Goal: Information Seeking & Learning: Learn about a topic

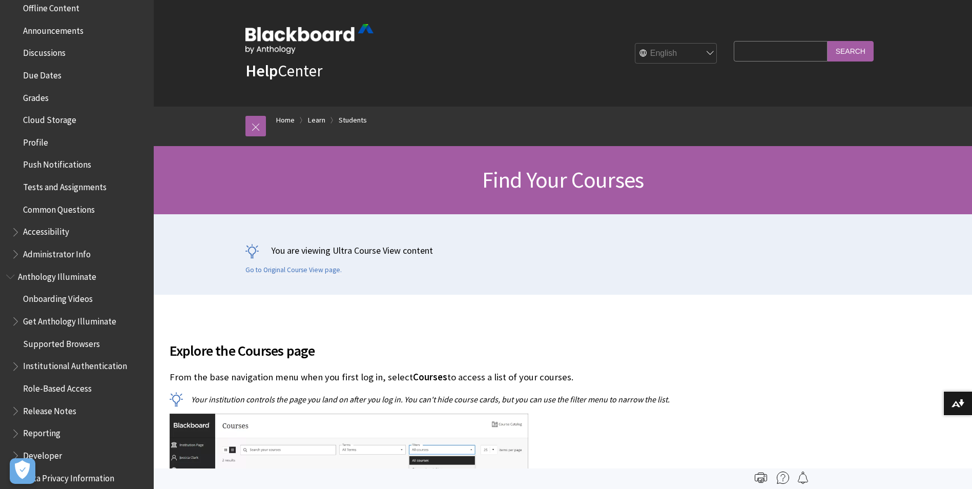
scroll to position [410, 0]
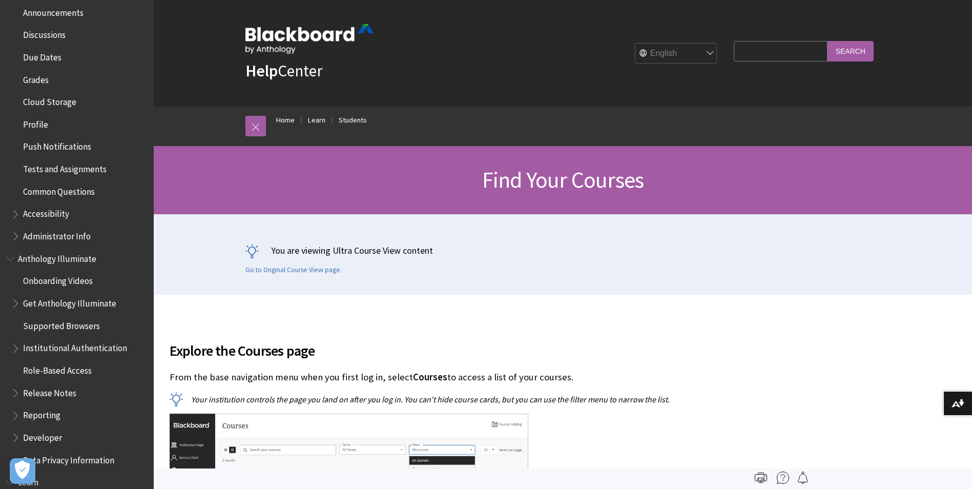
click at [87, 165] on span "Tests and Assignments" at bounding box center [64, 167] width 83 height 14
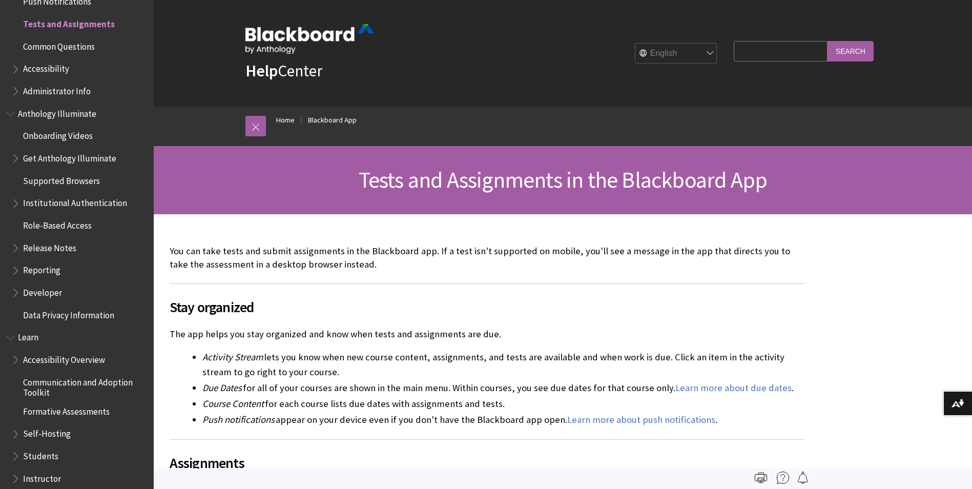
click at [56, 69] on span "Accessibility" at bounding box center [46, 67] width 46 height 14
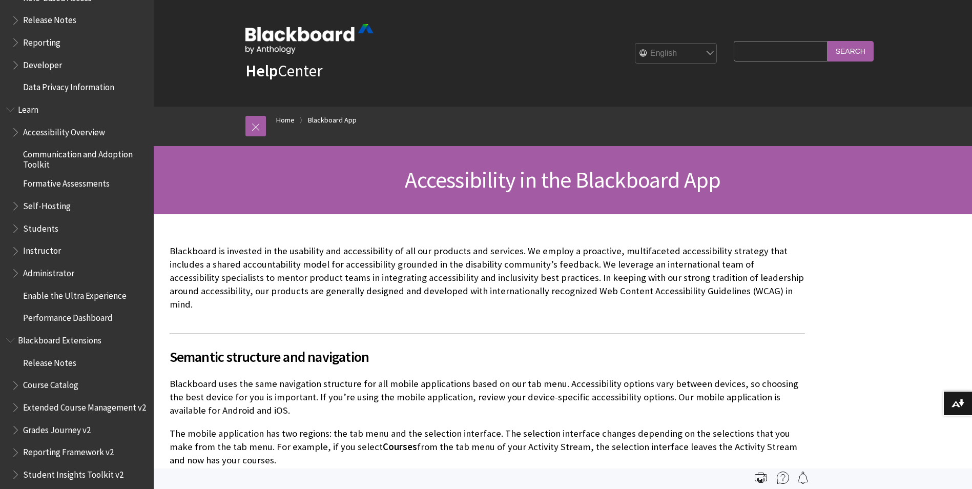
scroll to position [856, 0]
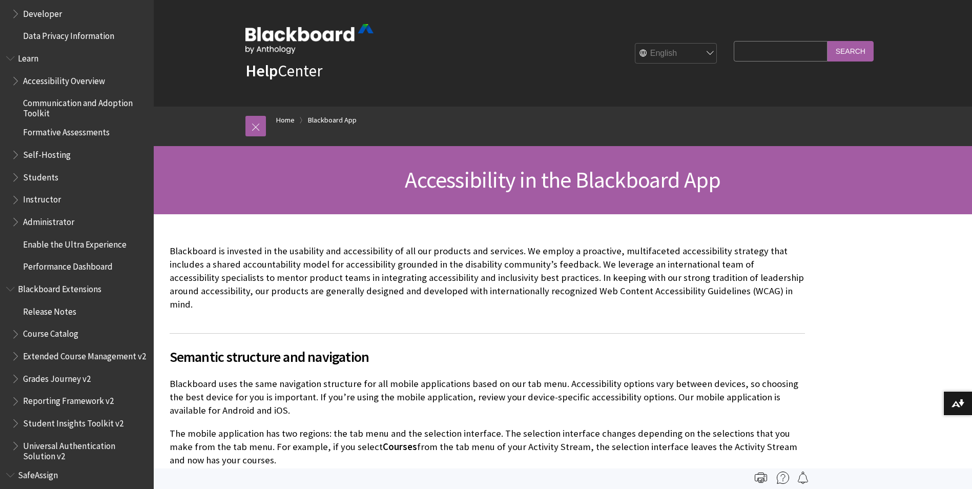
click at [70, 263] on span "Performance Dashboard" at bounding box center [68, 265] width 90 height 14
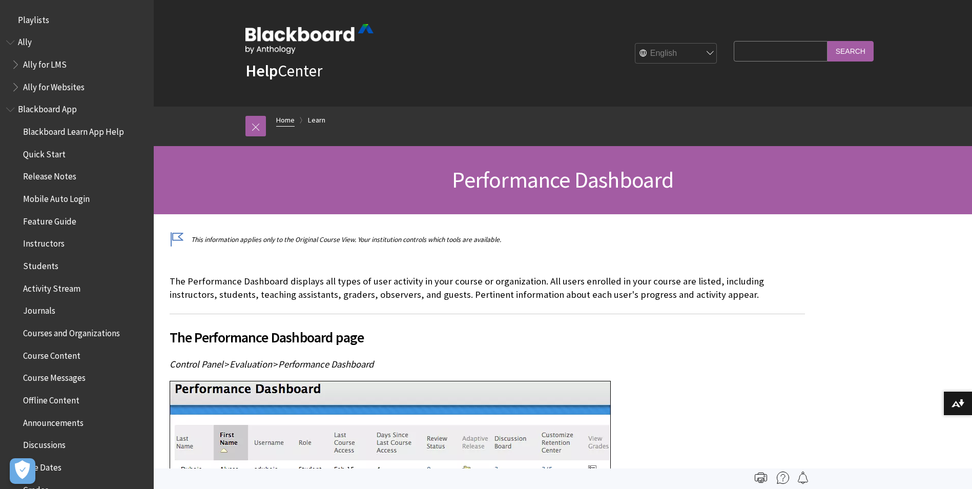
click at [281, 116] on link "Home" at bounding box center [285, 120] width 18 height 13
